Goal: Task Accomplishment & Management: Use online tool/utility

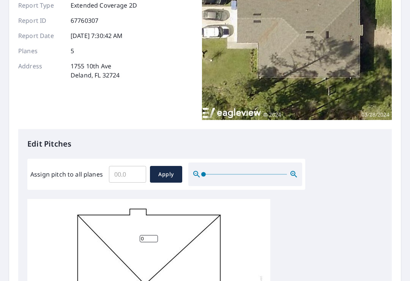
scroll to position [77, 0]
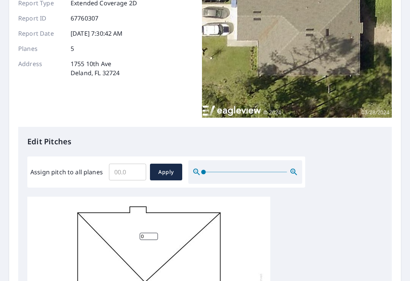
click at [130, 173] on input "Assign pitch to all planes" at bounding box center [127, 171] width 37 height 21
type input "6"
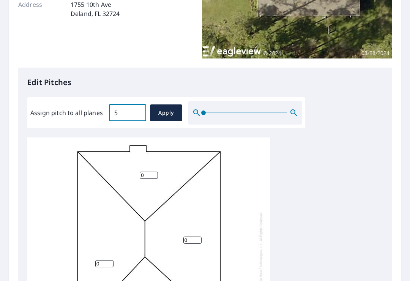
scroll to position [126, 0]
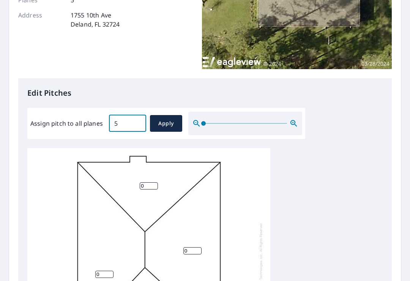
type input "5"
click at [168, 122] on span "Apply" at bounding box center [166, 123] width 20 height 9
type input "5"
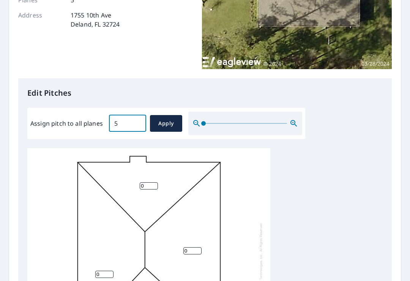
type input "5"
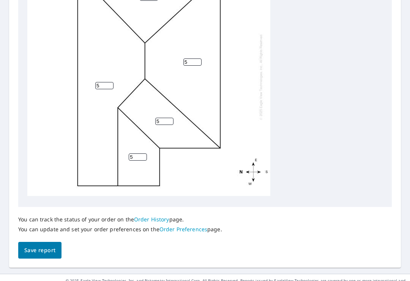
scroll to position [314, 0]
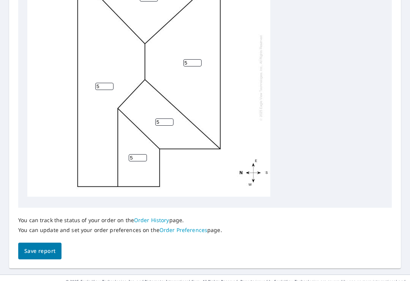
click at [41, 247] on span "Save report" at bounding box center [39, 251] width 31 height 9
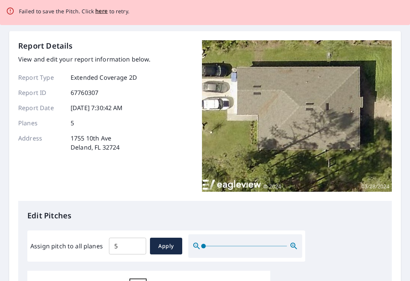
scroll to position [0, 0]
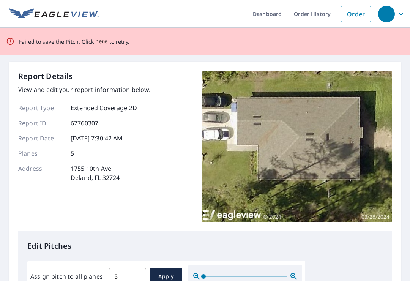
click at [99, 41] on span "here" at bounding box center [101, 41] width 13 height 9
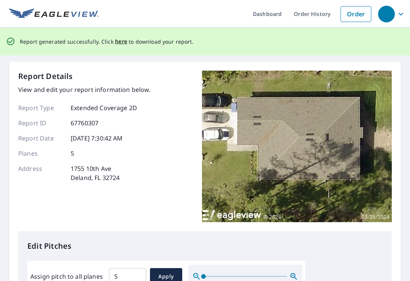
click at [119, 45] on span "here" at bounding box center [121, 41] width 13 height 9
